Goal: Information Seeking & Learning: Learn about a topic

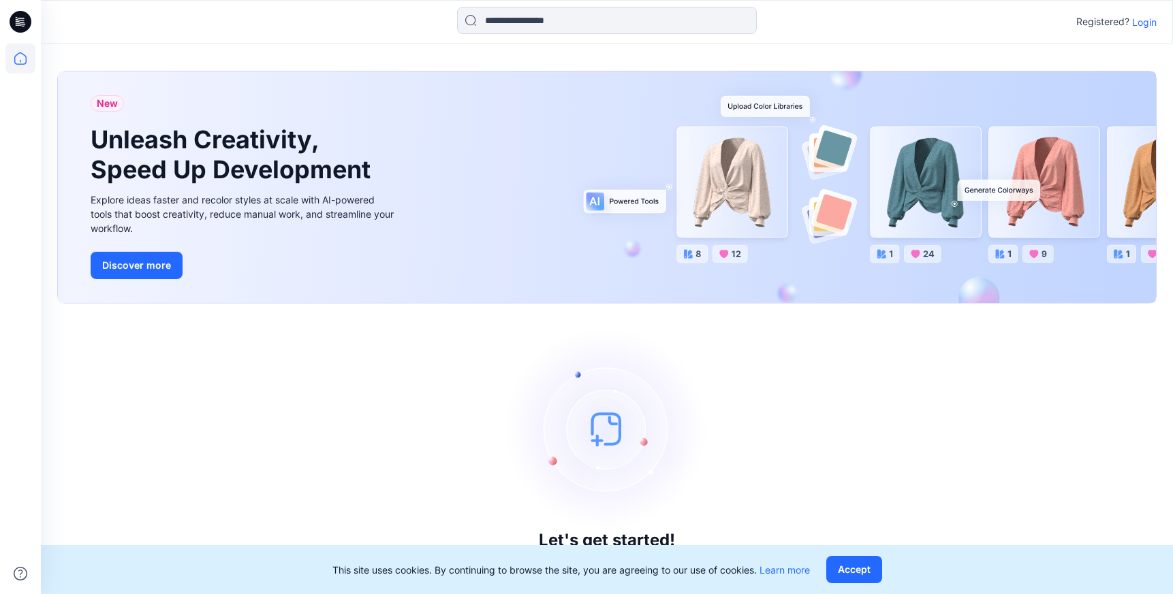
click at [1144, 18] on p "Login" at bounding box center [1144, 22] width 25 height 14
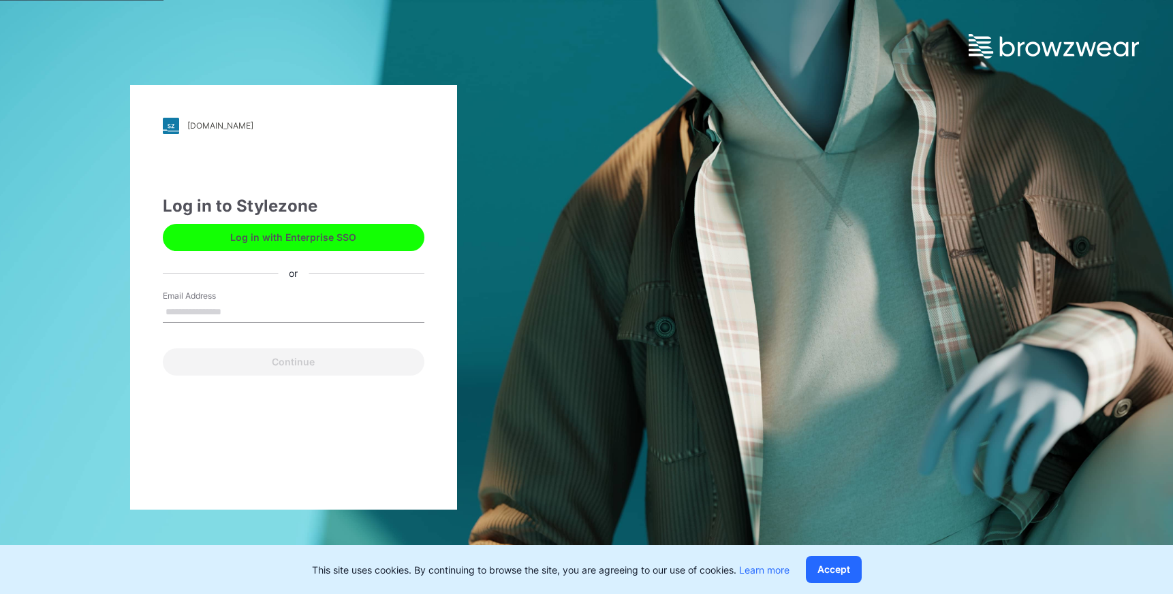
click at [266, 241] on button "Log in with Enterprise SSO" at bounding box center [293, 237] width 261 height 27
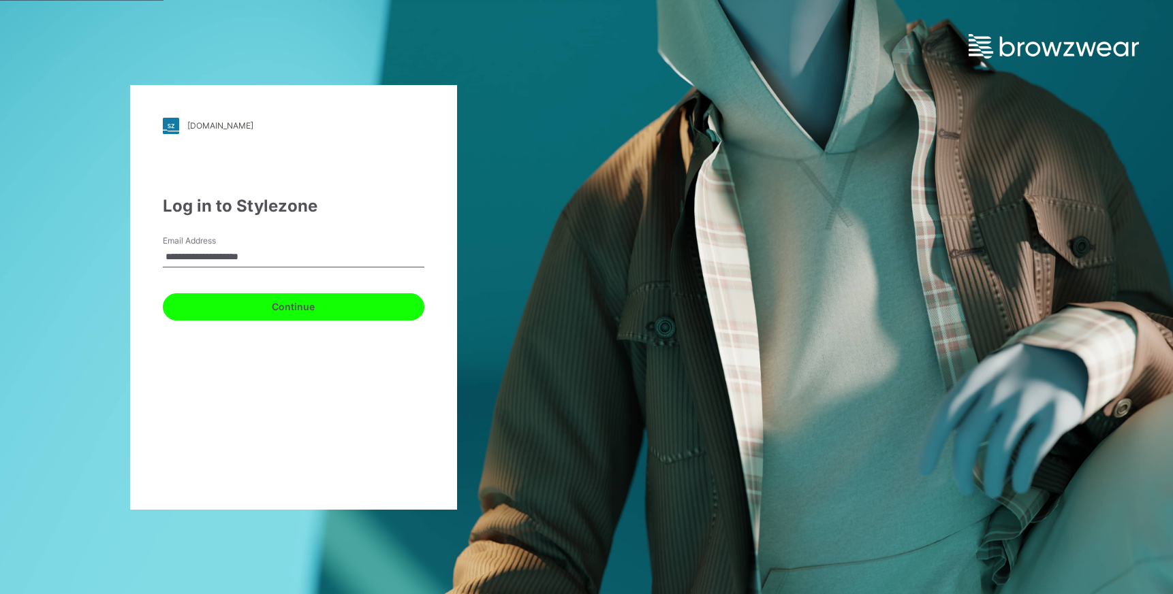
click at [180, 302] on button "Continue" at bounding box center [293, 306] width 261 height 27
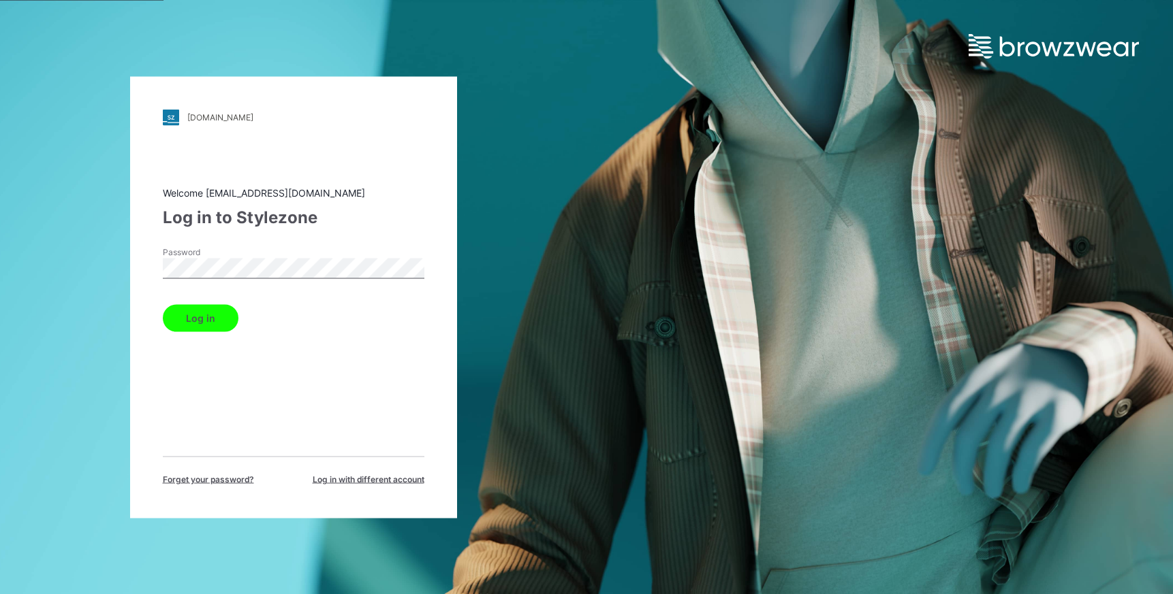
click at [219, 314] on button "Log in" at bounding box center [201, 317] width 76 height 27
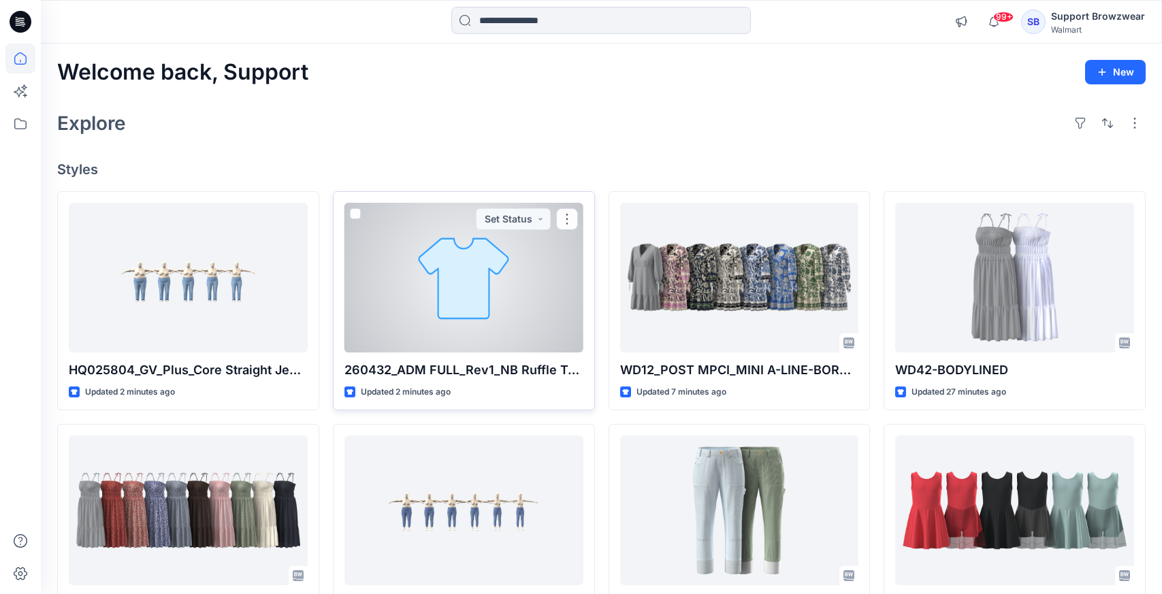
click at [578, 287] on div at bounding box center [464, 278] width 239 height 150
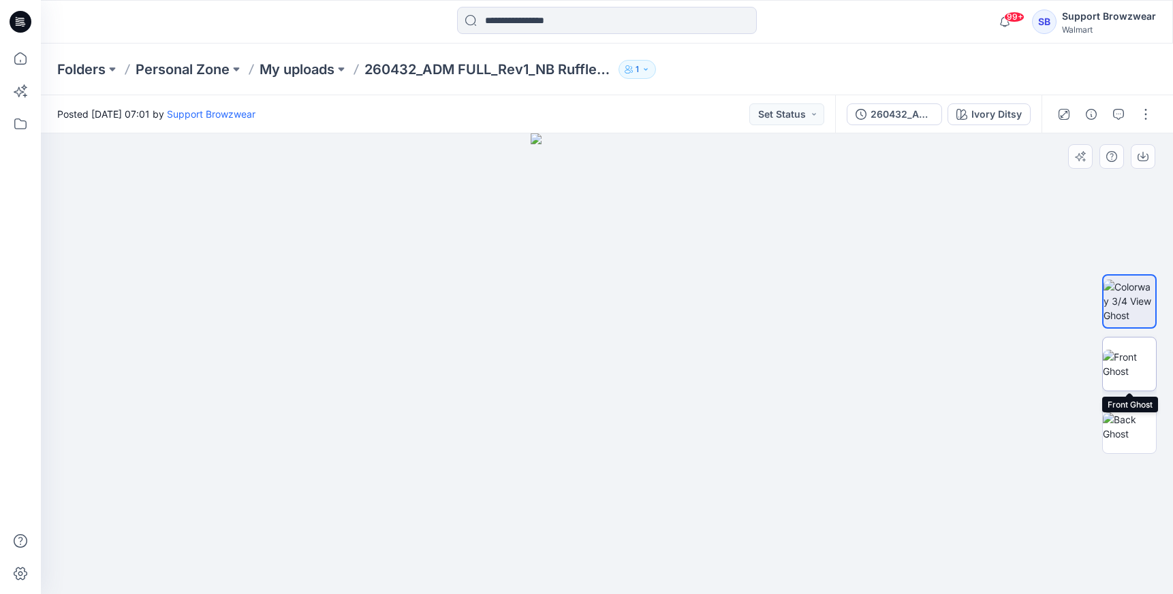
click at [1114, 366] on img at bounding box center [1128, 364] width 53 height 29
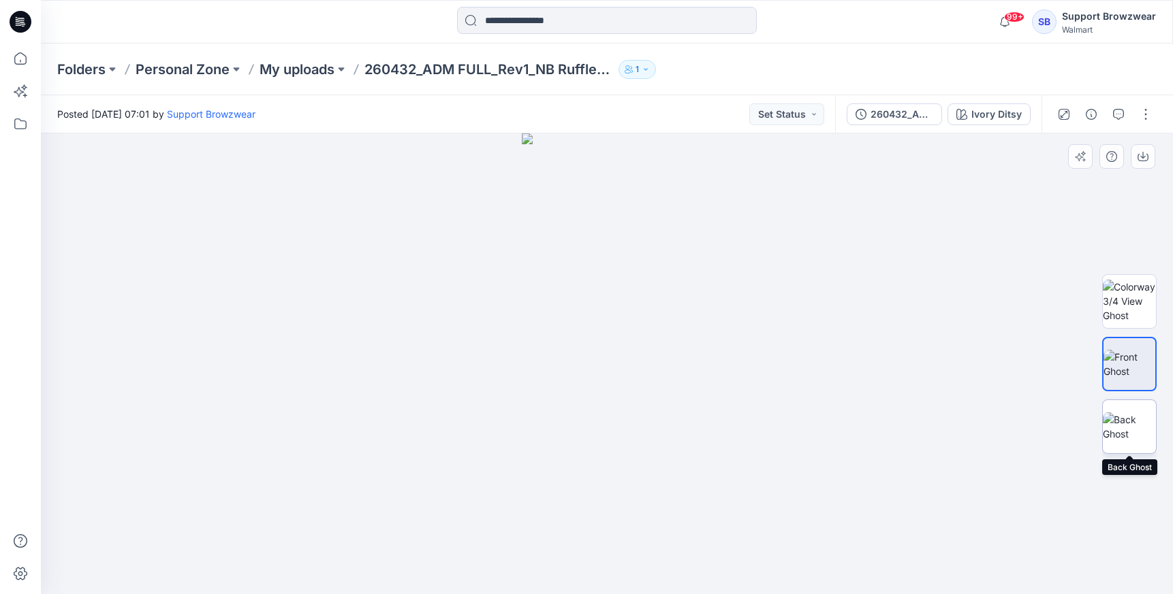
click at [1128, 419] on img at bounding box center [1128, 427] width 53 height 29
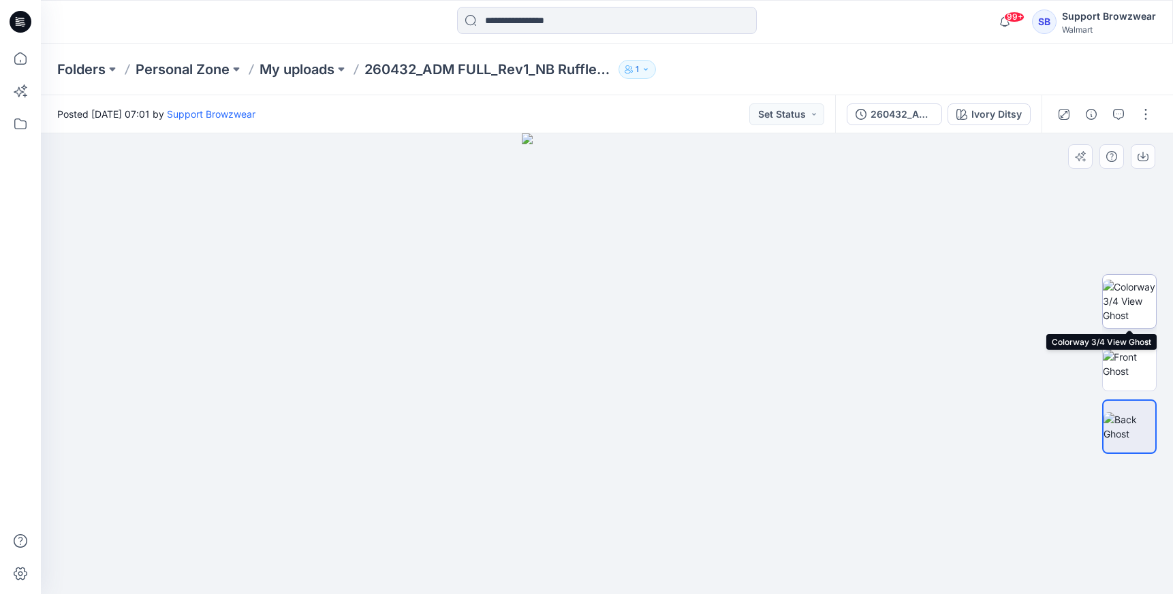
click at [1124, 298] on img at bounding box center [1128, 301] width 53 height 43
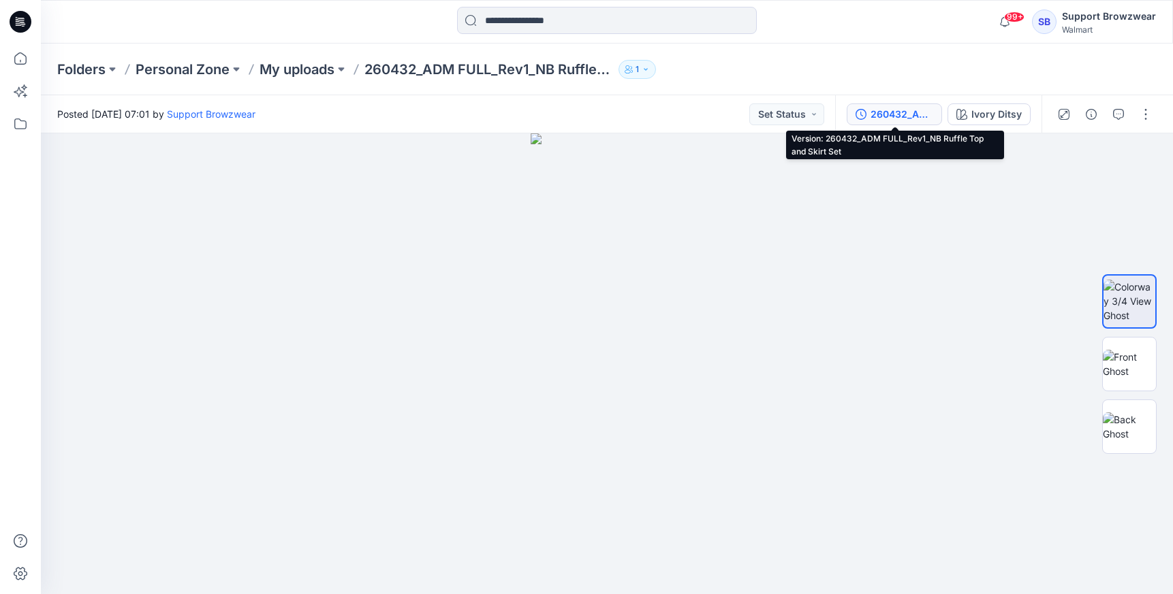
click at [904, 117] on div "260432_ADM FULL_Rev1_NB Ruffle Top and Skirt Set" at bounding box center [901, 114] width 63 height 15
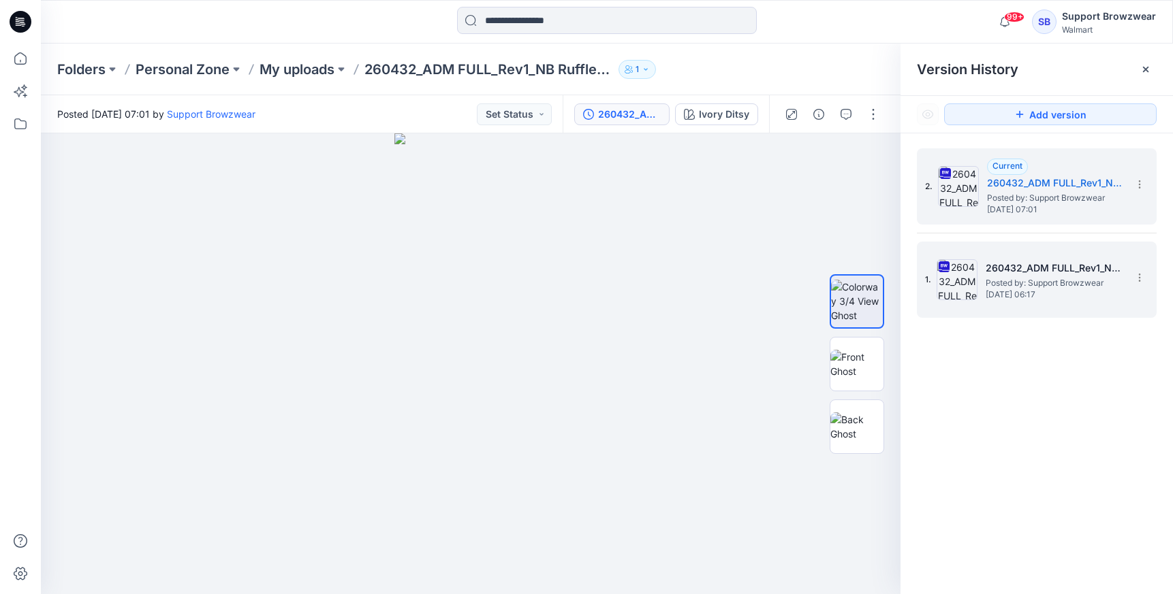
click at [1003, 258] on div "1. 260432_ADM FULL_Rev1_NB Ruffle Top and Skirt Set Posted by: Support Browzwea…" at bounding box center [1027, 279] width 204 height 65
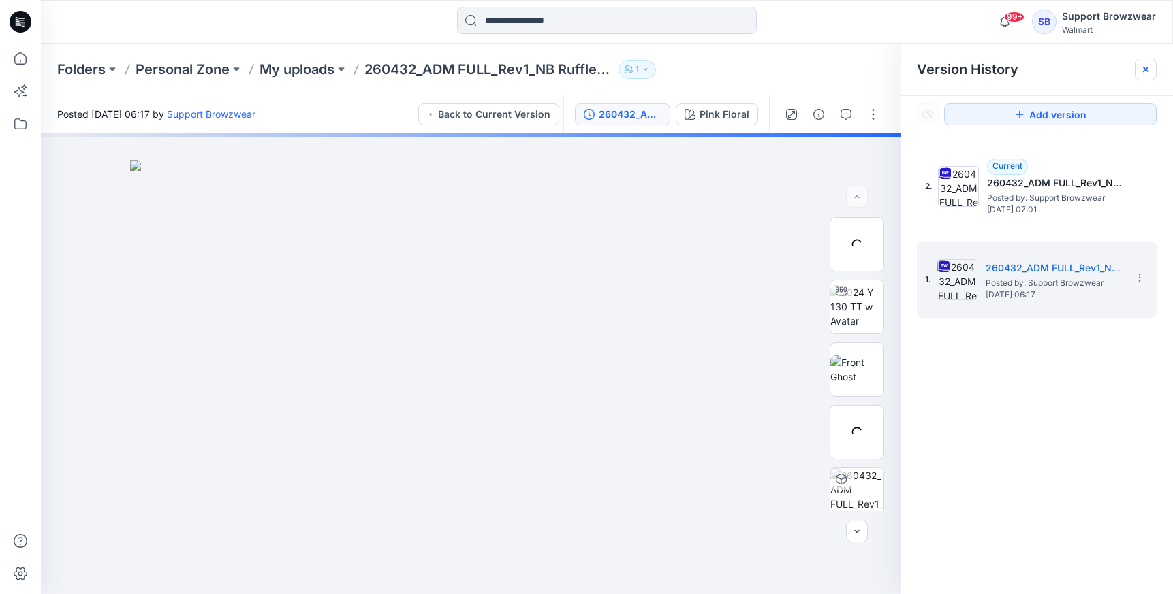
click at [1146, 71] on icon at bounding box center [1145, 69] width 5 height 5
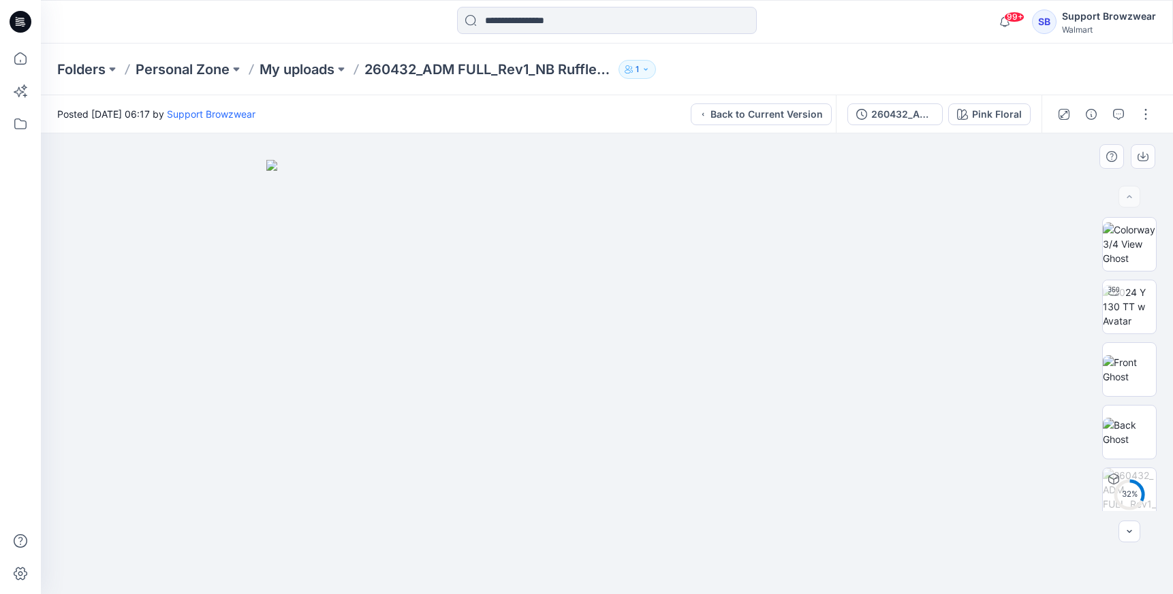
click at [856, 323] on img at bounding box center [606, 377] width 681 height 435
click at [971, 123] on button "Pink Floral" at bounding box center [989, 114] width 82 height 22
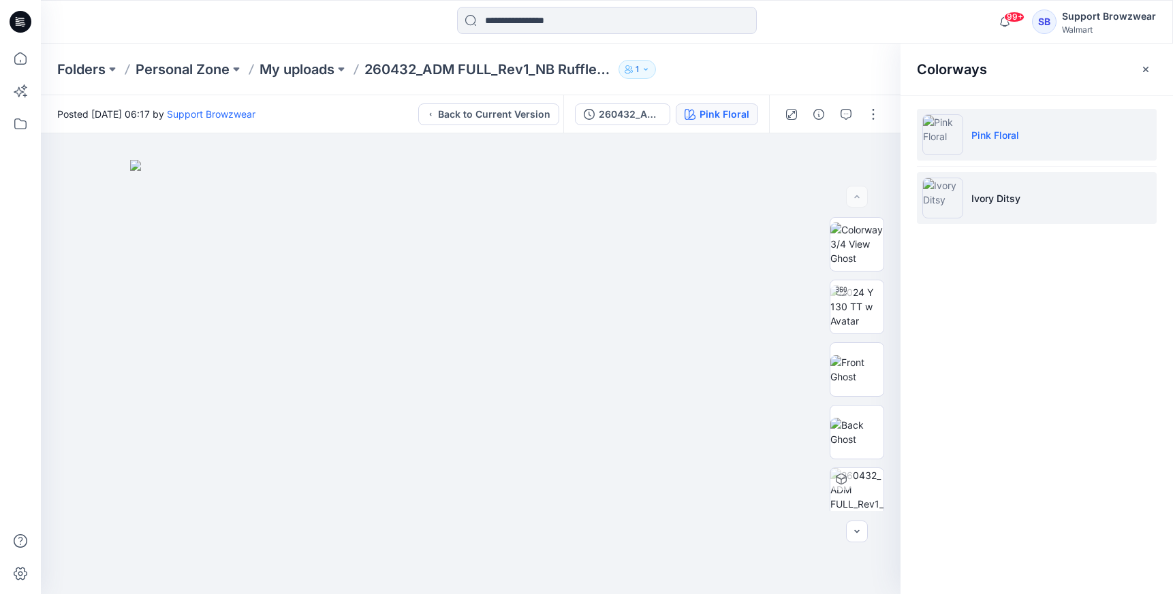
click at [1011, 206] on li "Ivory Ditsy" at bounding box center [1037, 198] width 240 height 52
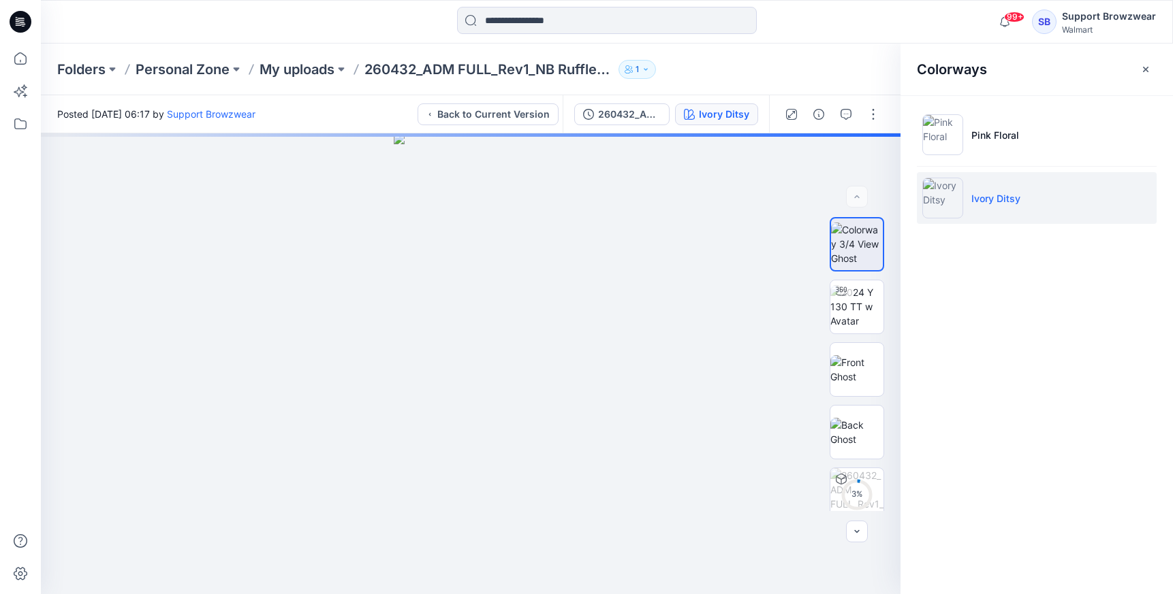
click at [819, 76] on div "Folders Personal Zone My uploads 260432_ADM FULL_Rev1_NB Ruffle Top and Skirt S…" at bounding box center [553, 69] width 993 height 19
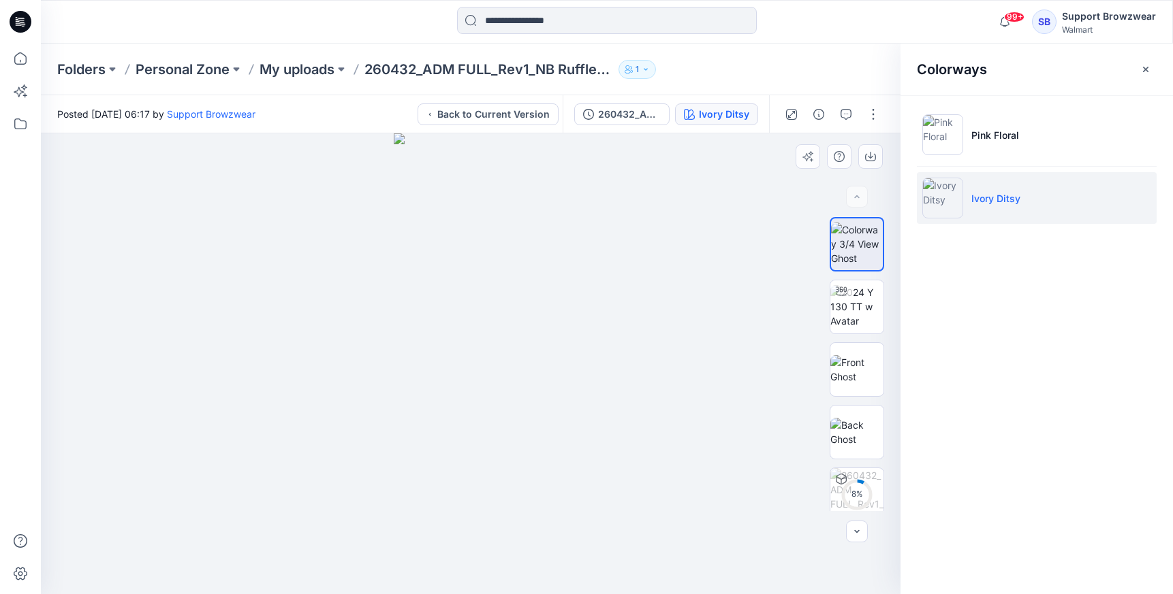
click at [678, 260] on div at bounding box center [470, 363] width 859 height 461
click at [415, 76] on p "260432_ADM FULL_Rev1_NB Ruffle Top and Skirt Set" at bounding box center [488, 69] width 249 height 19
click at [306, 71] on p "My uploads" at bounding box center [296, 69] width 75 height 19
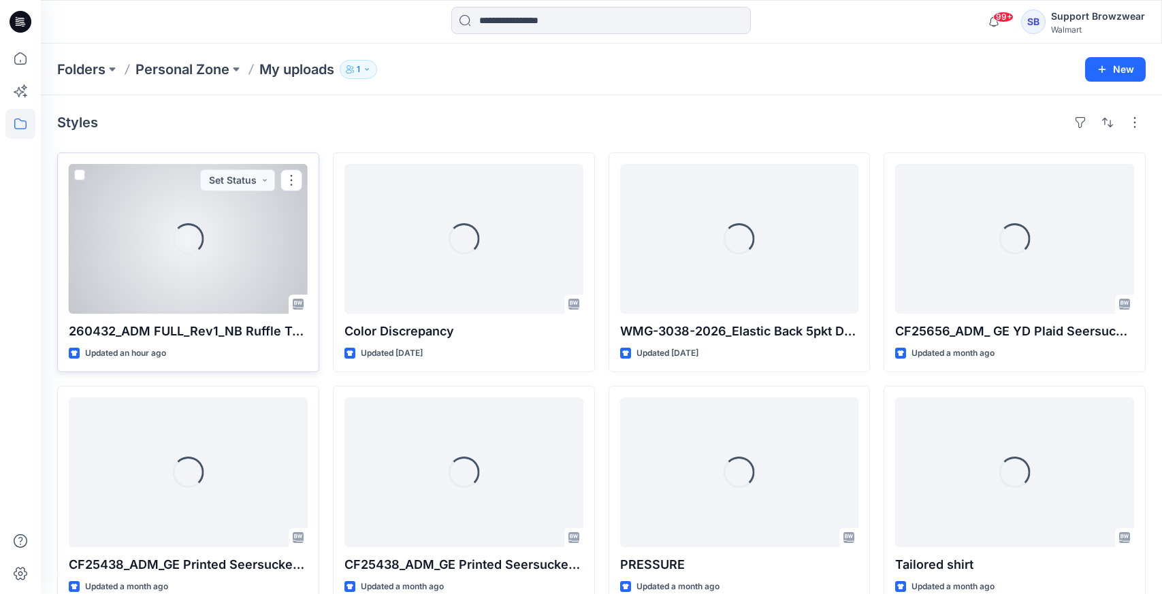
click at [236, 268] on div "Loading..." at bounding box center [188, 239] width 239 height 150
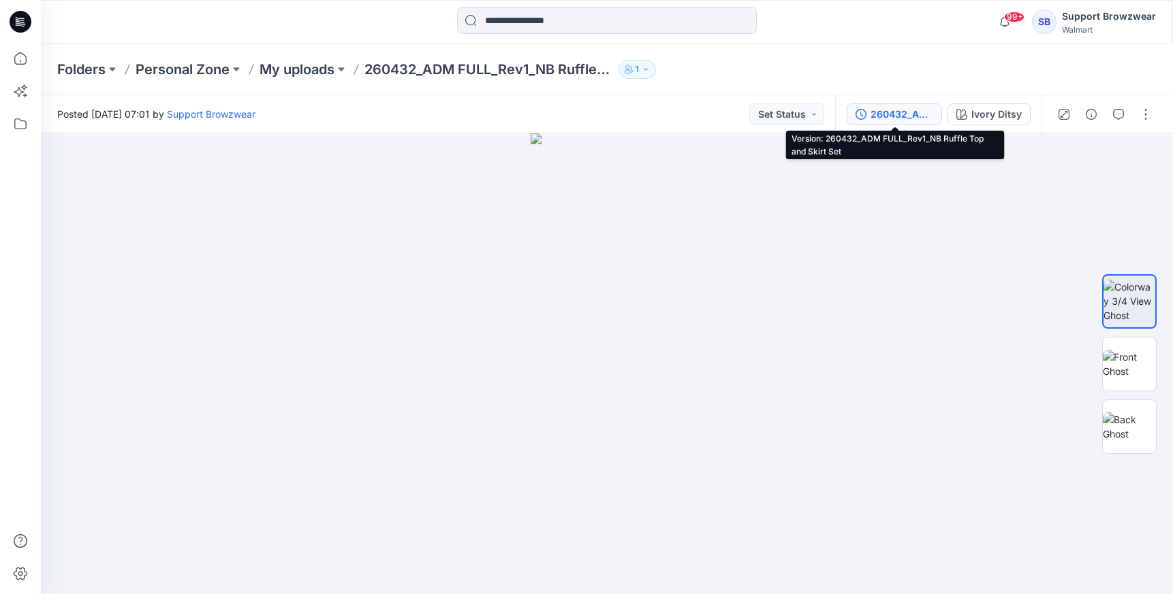
click at [911, 117] on div "260432_ADM FULL_Rev1_NB Ruffle Top and Skirt Set" at bounding box center [901, 114] width 63 height 15
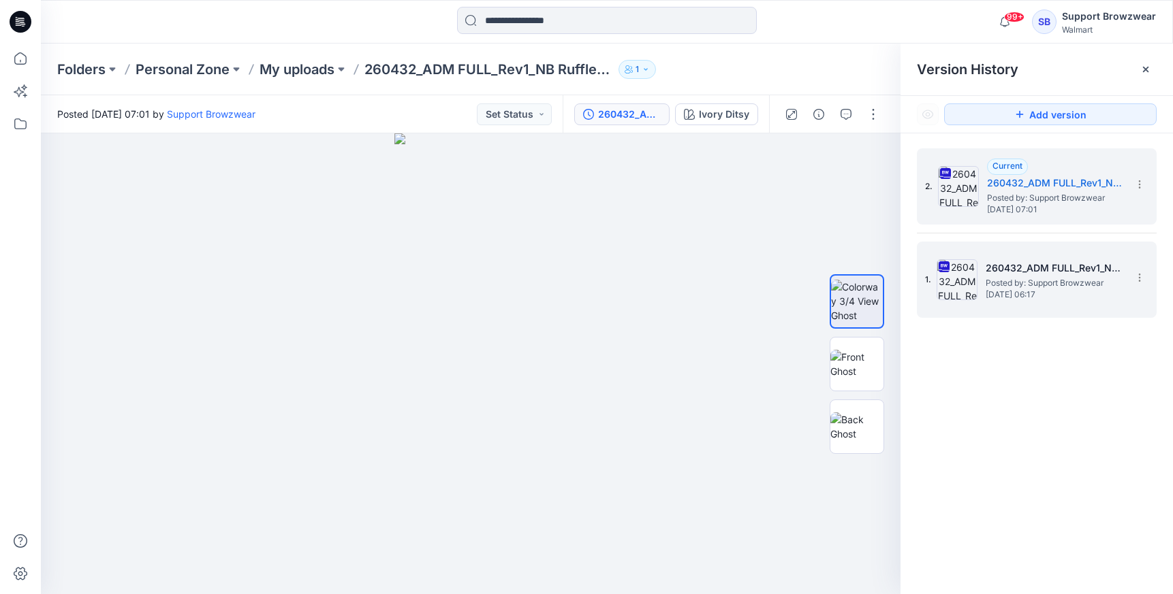
click at [1014, 251] on div "1. 260432_ADM FULL_Rev1_NB Ruffle Top and Skirt Set Posted by: Support Browzwea…" at bounding box center [1027, 279] width 204 height 65
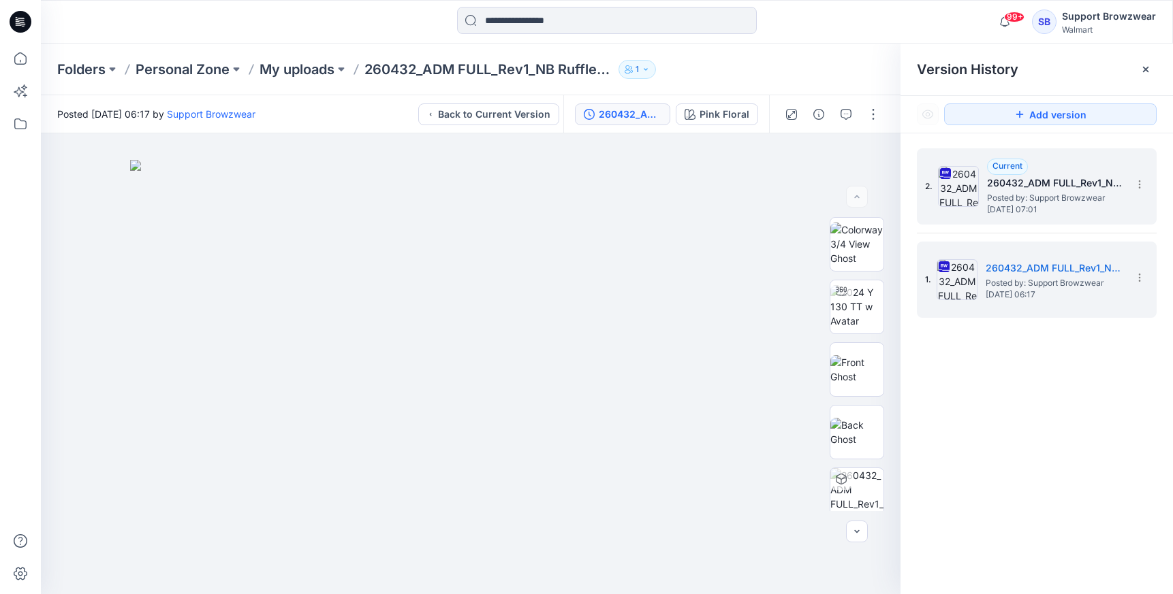
click at [978, 208] on div "2. Current 260432_ADM FULL_Rev1_NB Ruffle Top and Skirt Set Posted by: Support …" at bounding box center [1027, 186] width 204 height 65
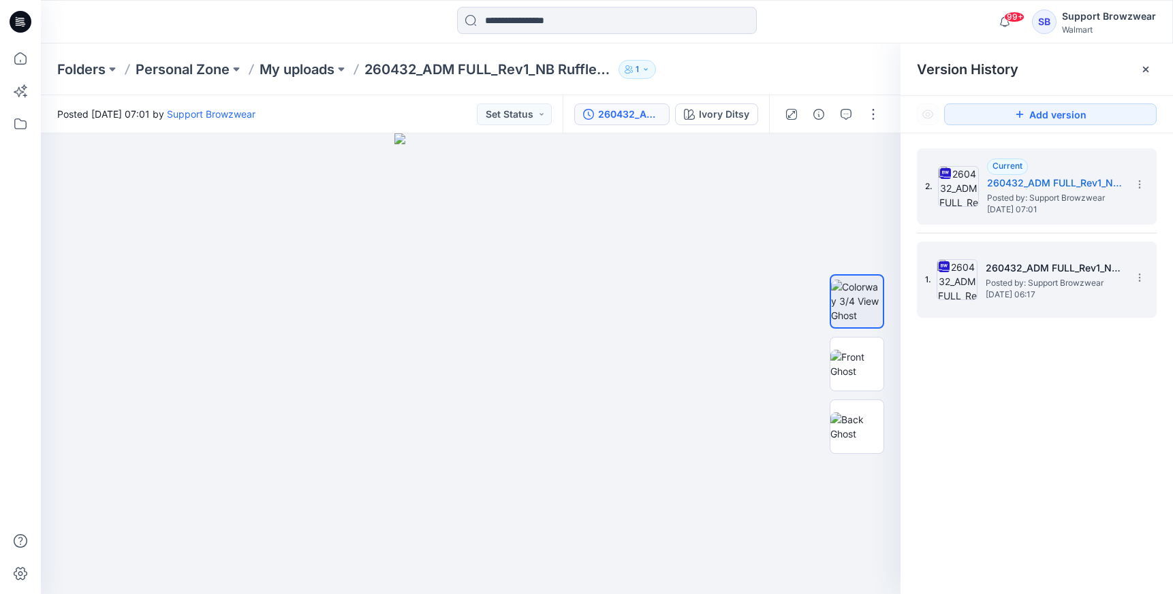
click at [991, 278] on span "Posted by: Support Browzwear" at bounding box center [1053, 283] width 136 height 14
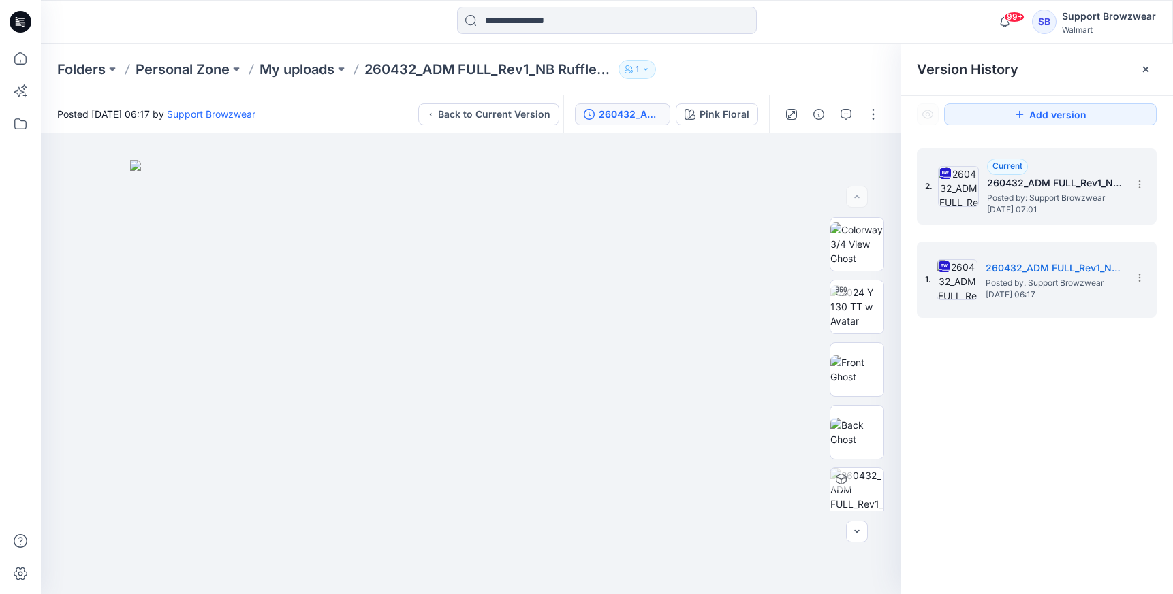
click at [987, 205] on span "[DATE] 07:01" at bounding box center [1055, 210] width 136 height 10
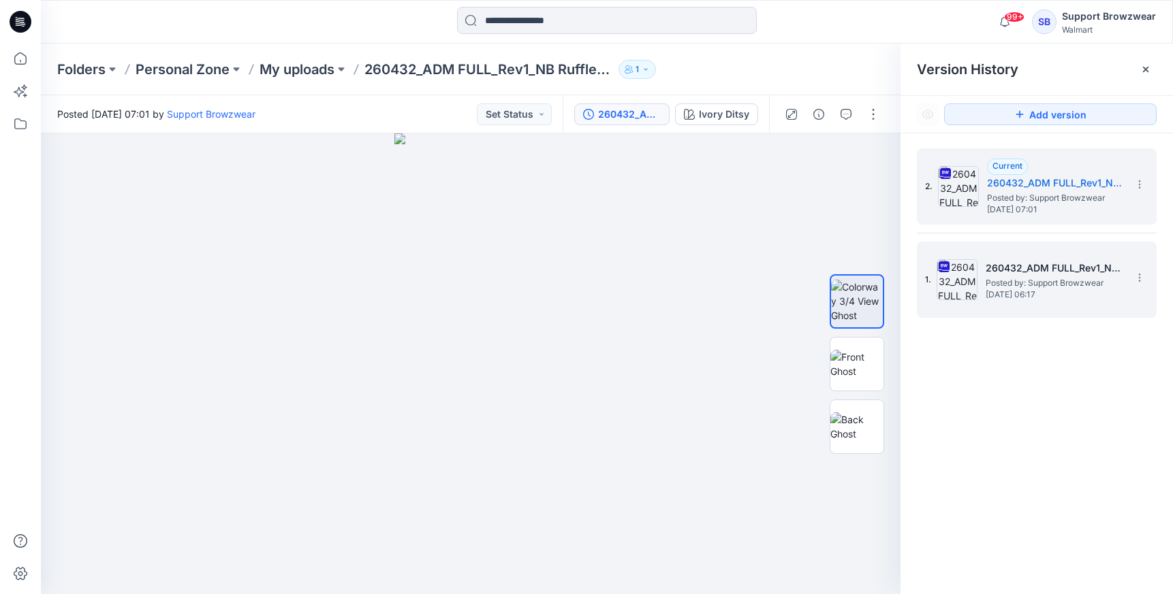
click at [1027, 302] on div "1. 260432_ADM FULL_Rev1_NB Ruffle Top and Skirt Set Posted by: Support Browzwea…" at bounding box center [1027, 279] width 204 height 65
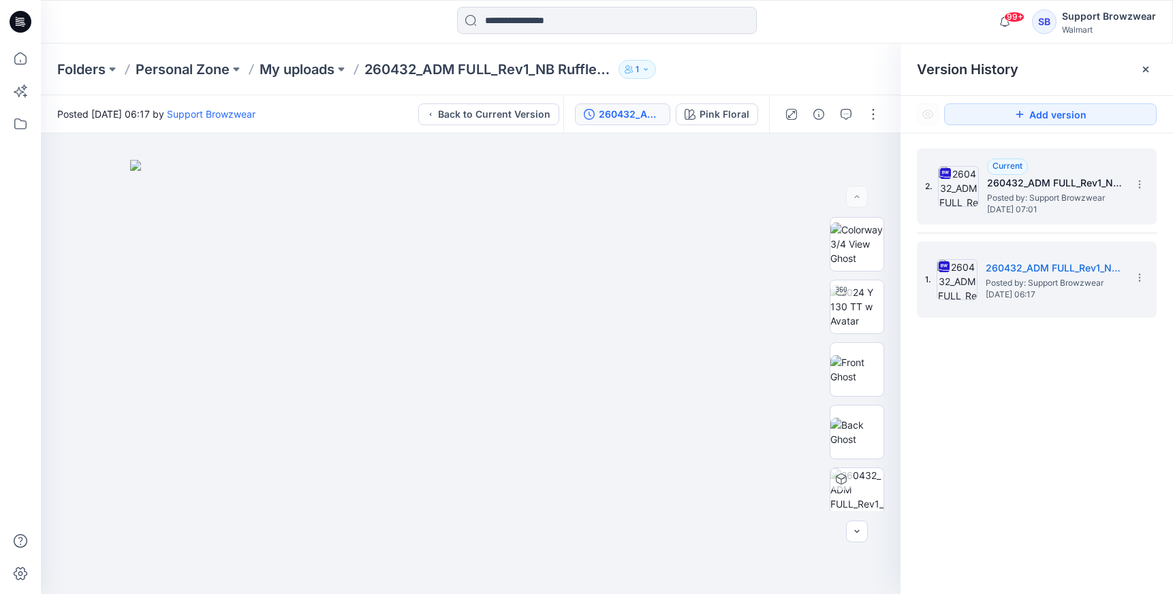
click at [1004, 203] on span "Posted by: Support Browzwear" at bounding box center [1055, 198] width 136 height 14
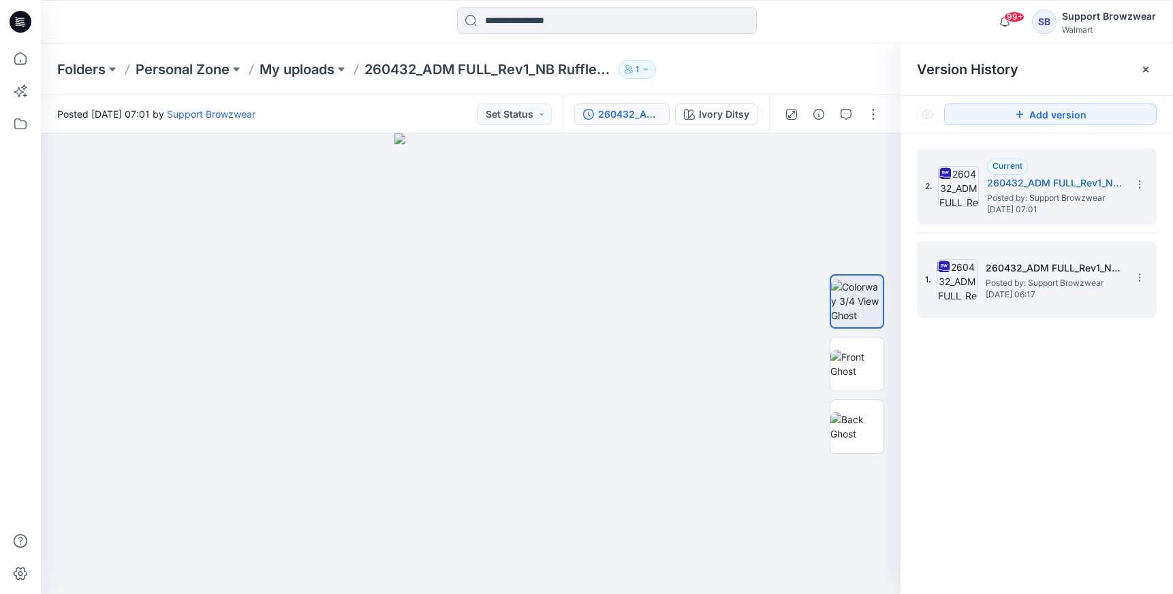
click at [1030, 262] on h5 "260432_ADM FULL_Rev1_NB Ruffle Top and Skirt Set" at bounding box center [1053, 268] width 136 height 16
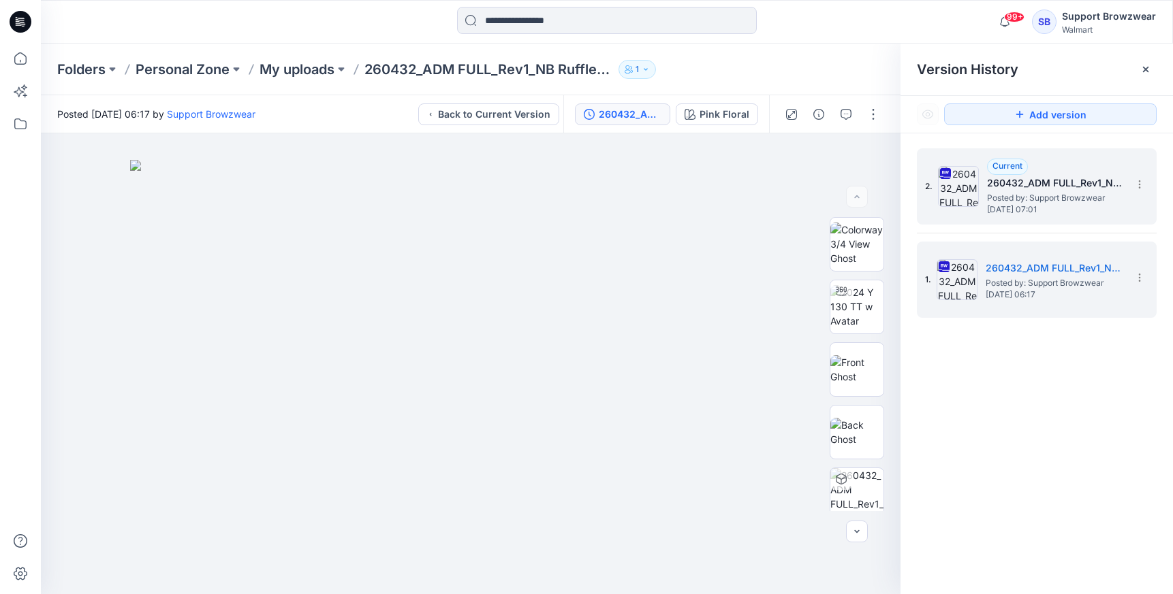
click at [1010, 208] on span "[DATE] 07:01" at bounding box center [1055, 210] width 136 height 10
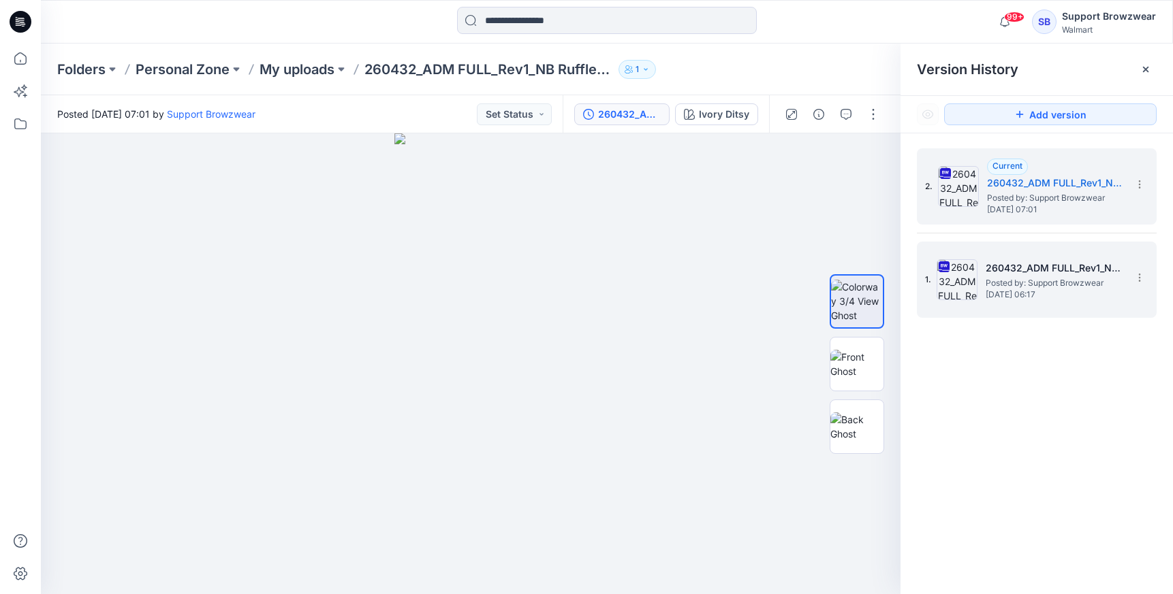
click at [989, 283] on span "Posted by: Support Browzwear" at bounding box center [1053, 283] width 136 height 14
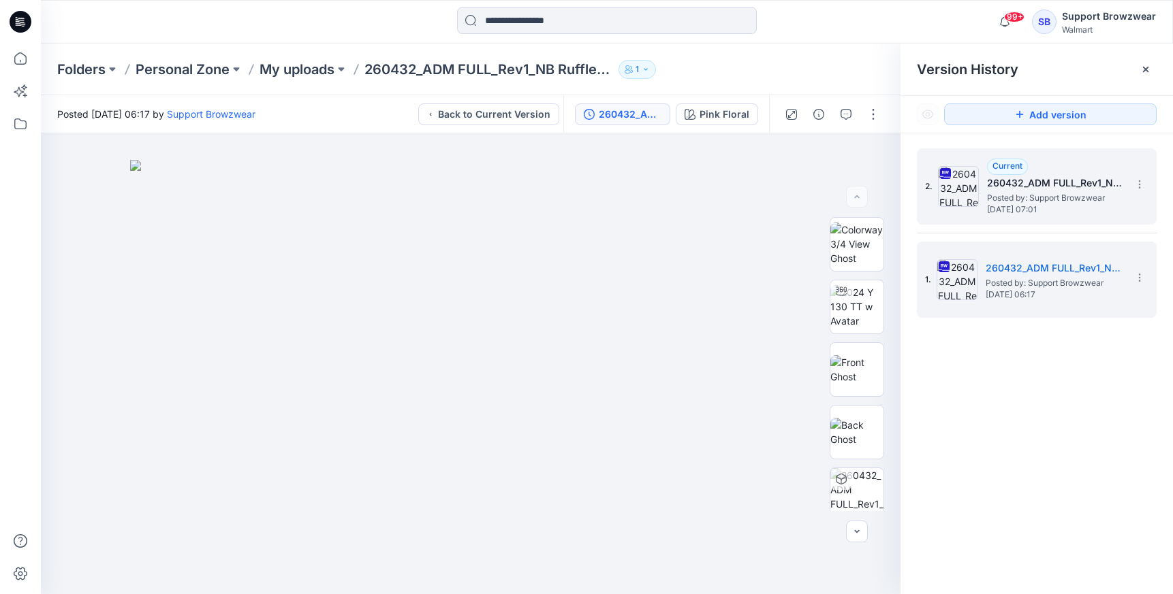
click at [1015, 220] on div "2. Current 260432_ADM FULL_Rev1_NB Ruffle Top and Skirt Set Posted by: Support …" at bounding box center [1037, 186] width 240 height 76
click at [1020, 214] on span "[DATE] 07:01" at bounding box center [1055, 210] width 136 height 10
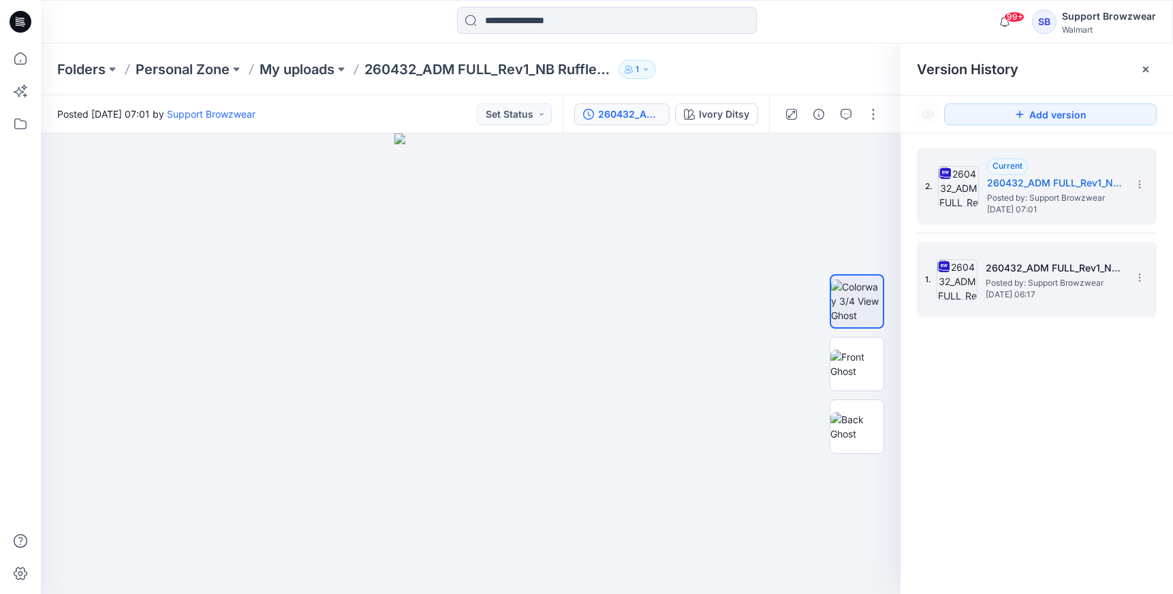
click at [1034, 293] on span "[DATE] 06:17" at bounding box center [1053, 295] width 136 height 10
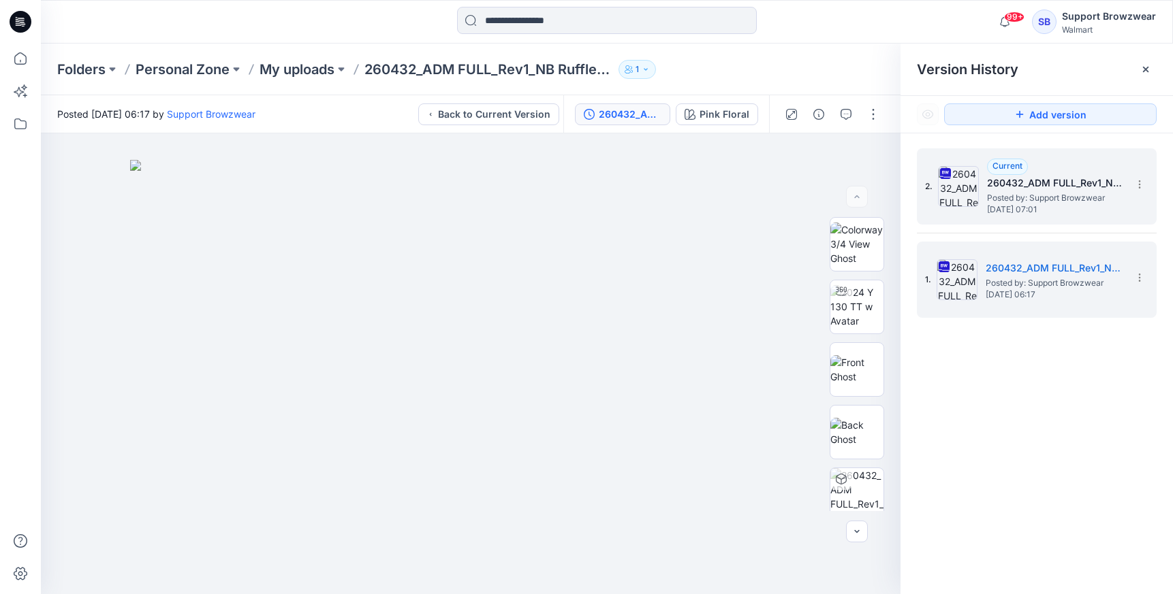
click at [1016, 200] on span "Posted by: Support Browzwear" at bounding box center [1055, 198] width 136 height 14
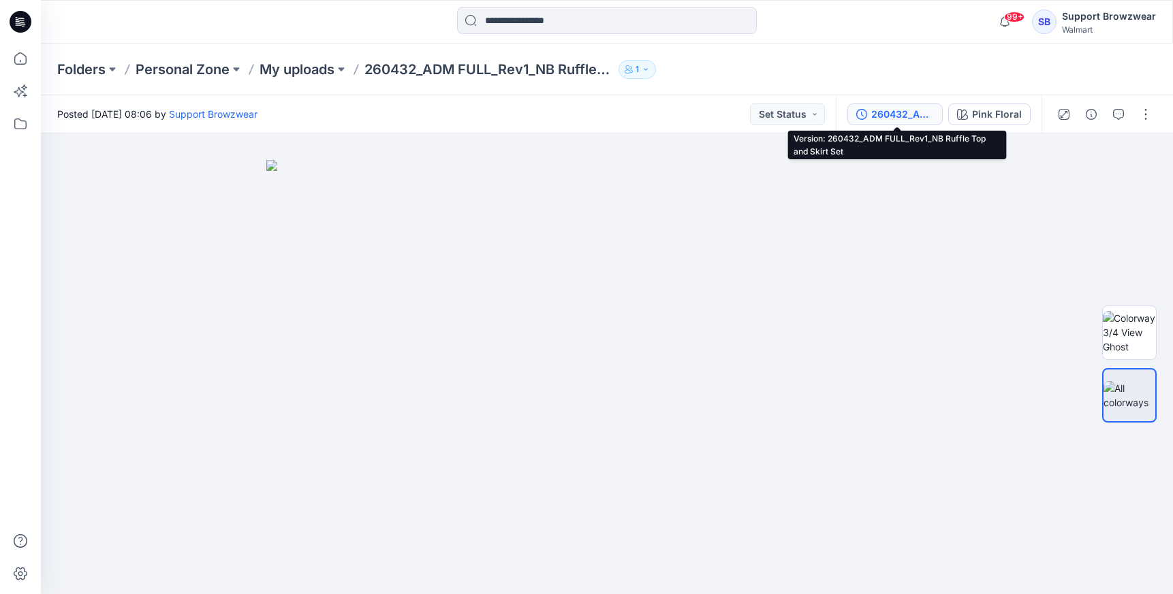
click at [897, 112] on div "260432_ADM FULL_Rev1_NB Ruffle Top and Skirt Set" at bounding box center [902, 114] width 63 height 15
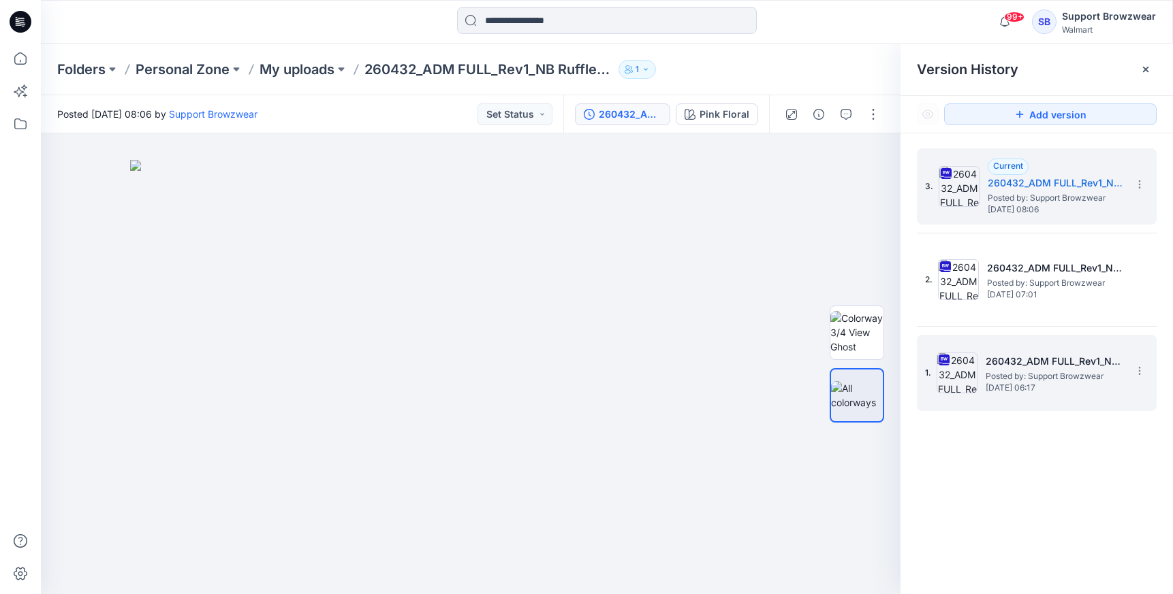
click at [1025, 388] on span "[DATE] 06:17" at bounding box center [1053, 388] width 136 height 10
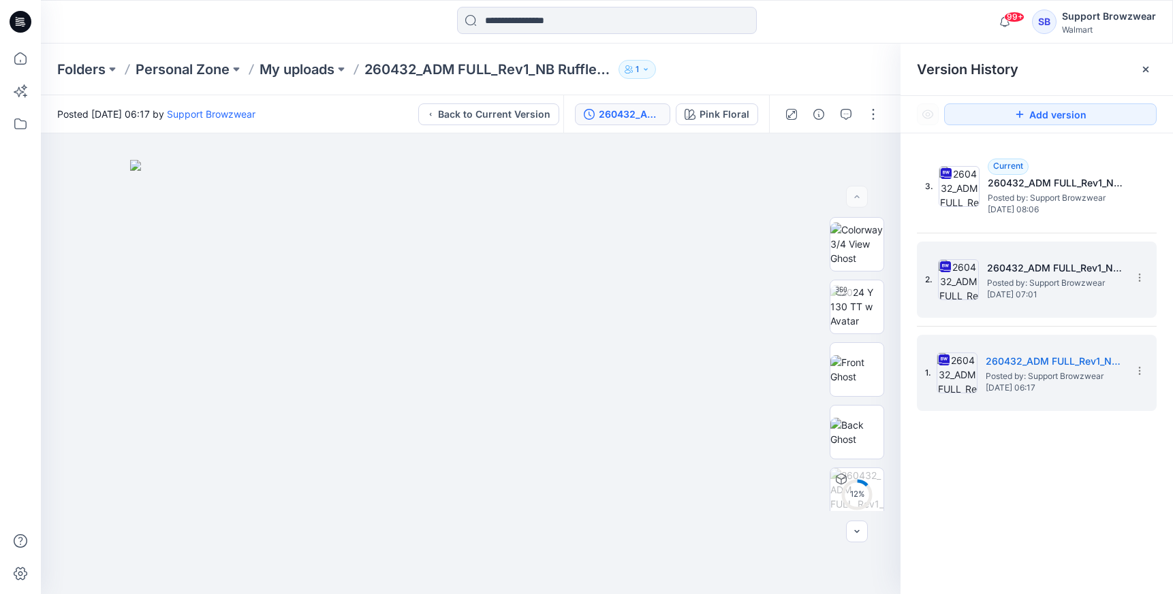
click at [1004, 296] on span "[DATE] 07:01" at bounding box center [1055, 295] width 136 height 10
